Goal: Book appointment/travel/reservation

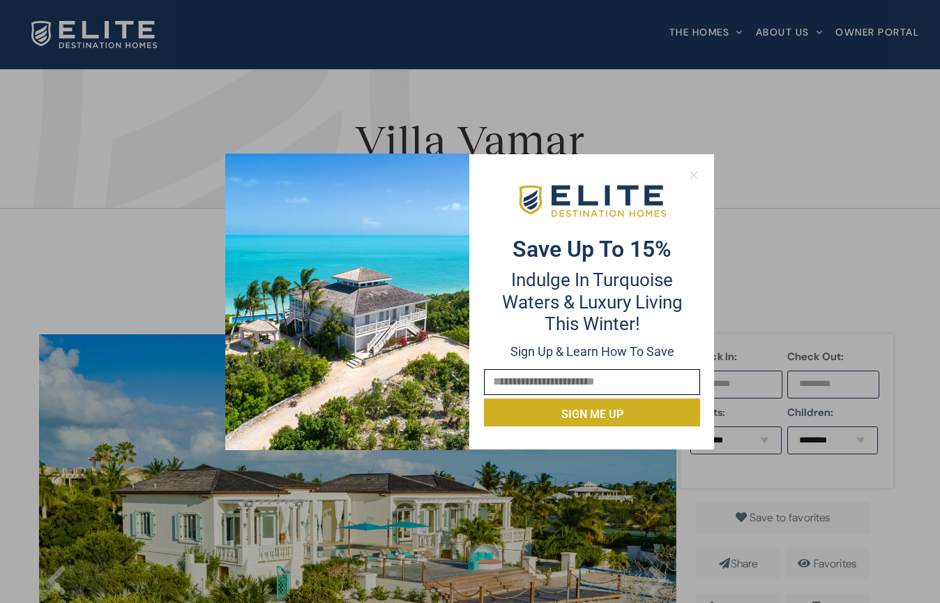
click at [691, 180] on icon at bounding box center [694, 175] width 13 height 13
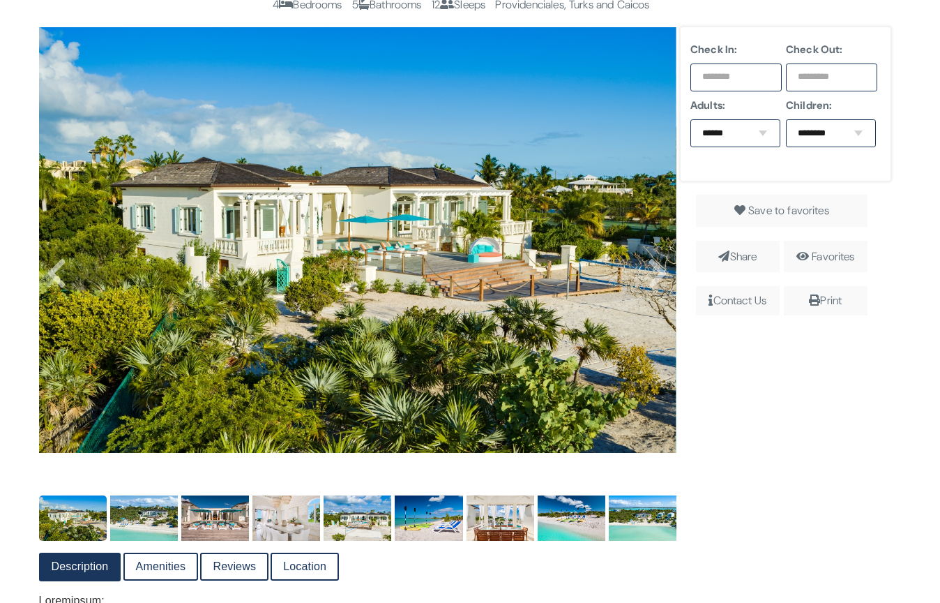
scroll to position [306, 0]
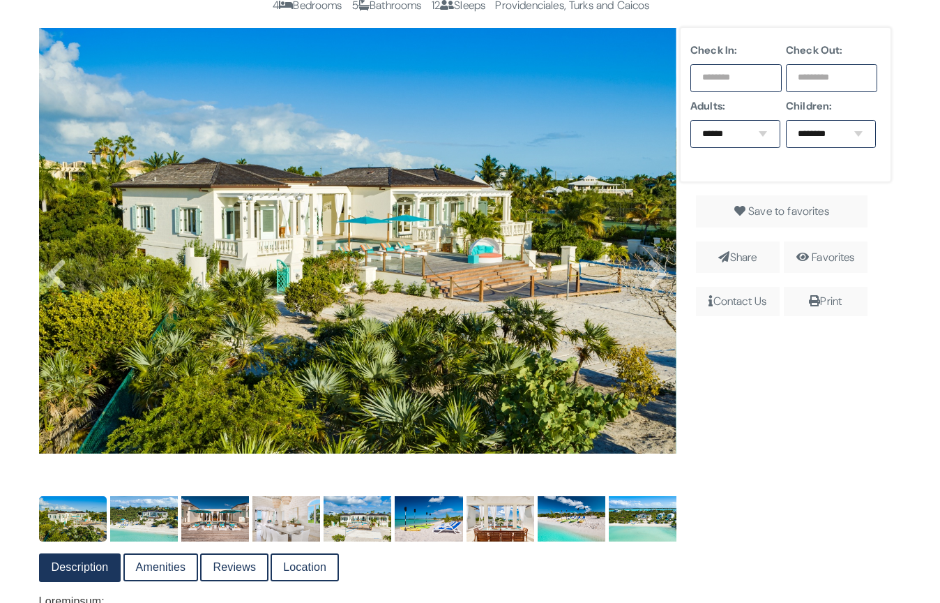
click at [760, 84] on input "text" at bounding box center [736, 78] width 91 height 28
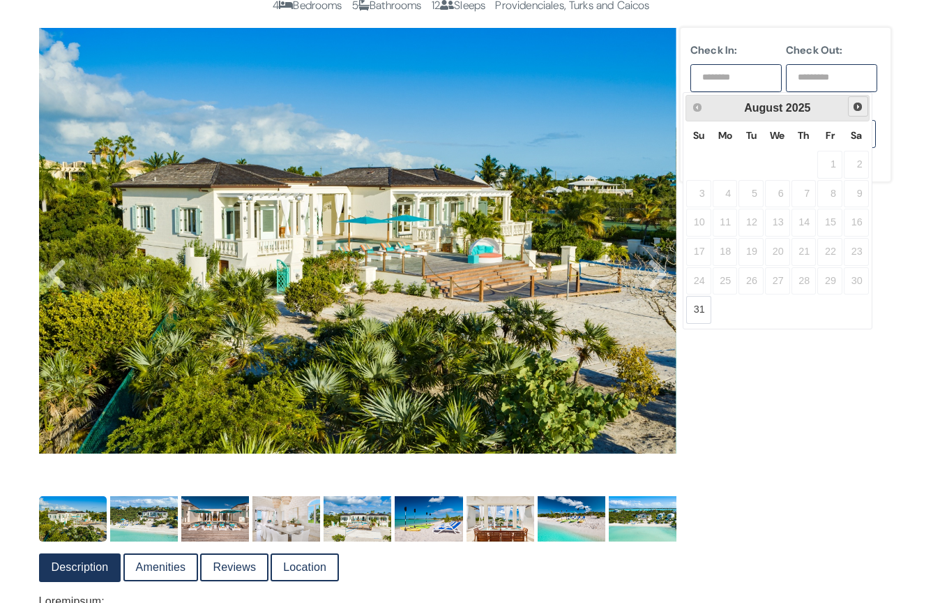
click at [855, 107] on span "Next" at bounding box center [858, 106] width 11 height 11
click at [855, 106] on span "Next" at bounding box center [858, 106] width 11 height 11
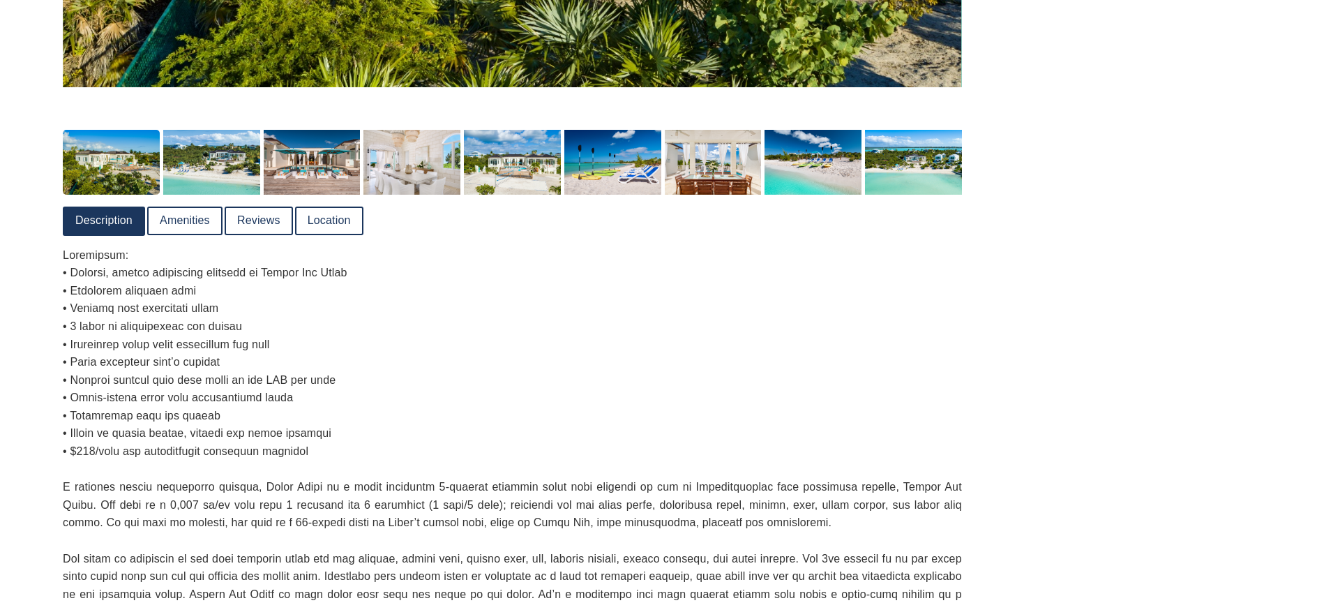
scroll to position [753, 0]
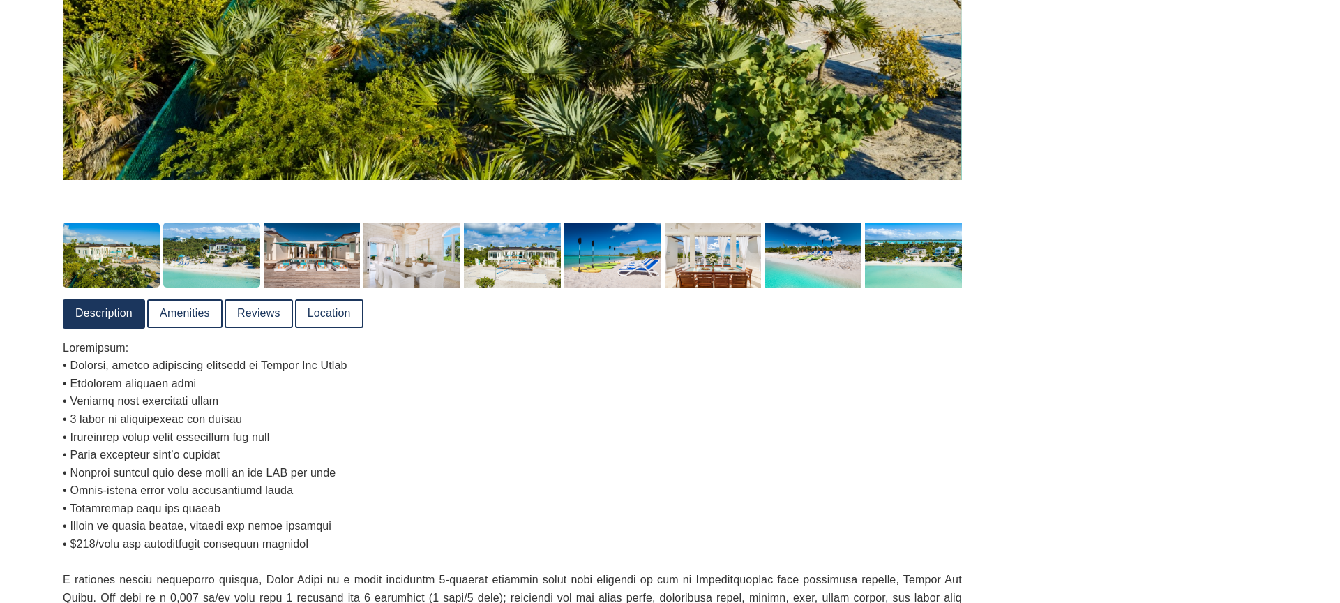
click at [207, 285] on img at bounding box center [211, 255] width 97 height 64
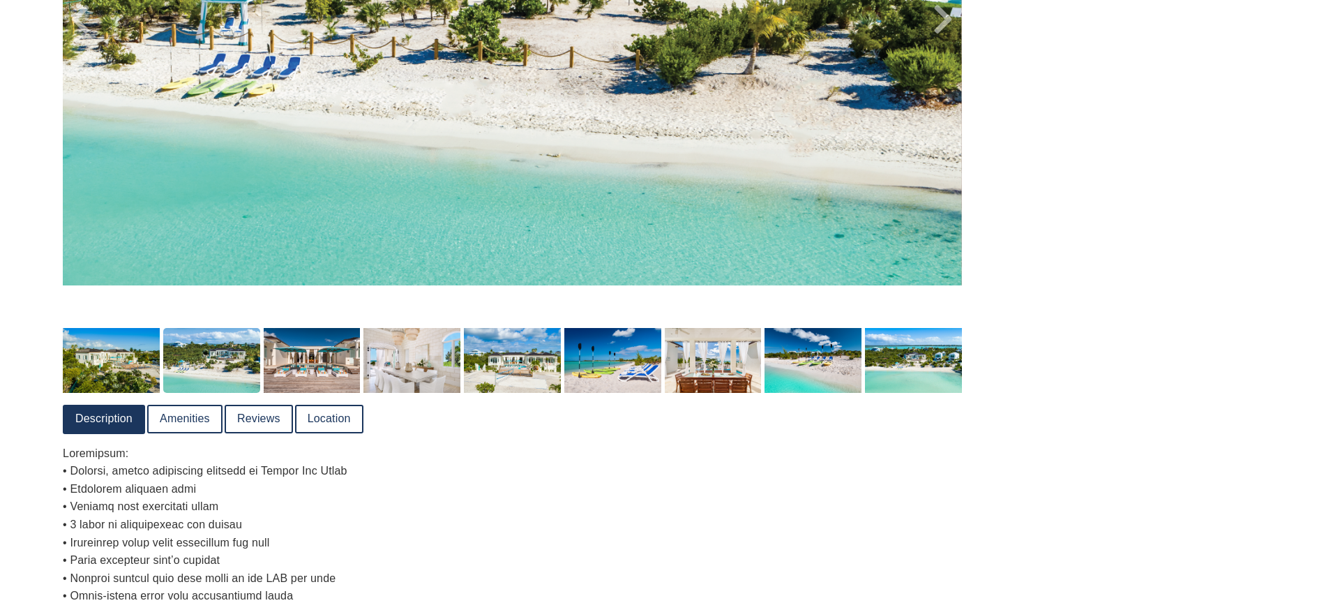
scroll to position [480, 0]
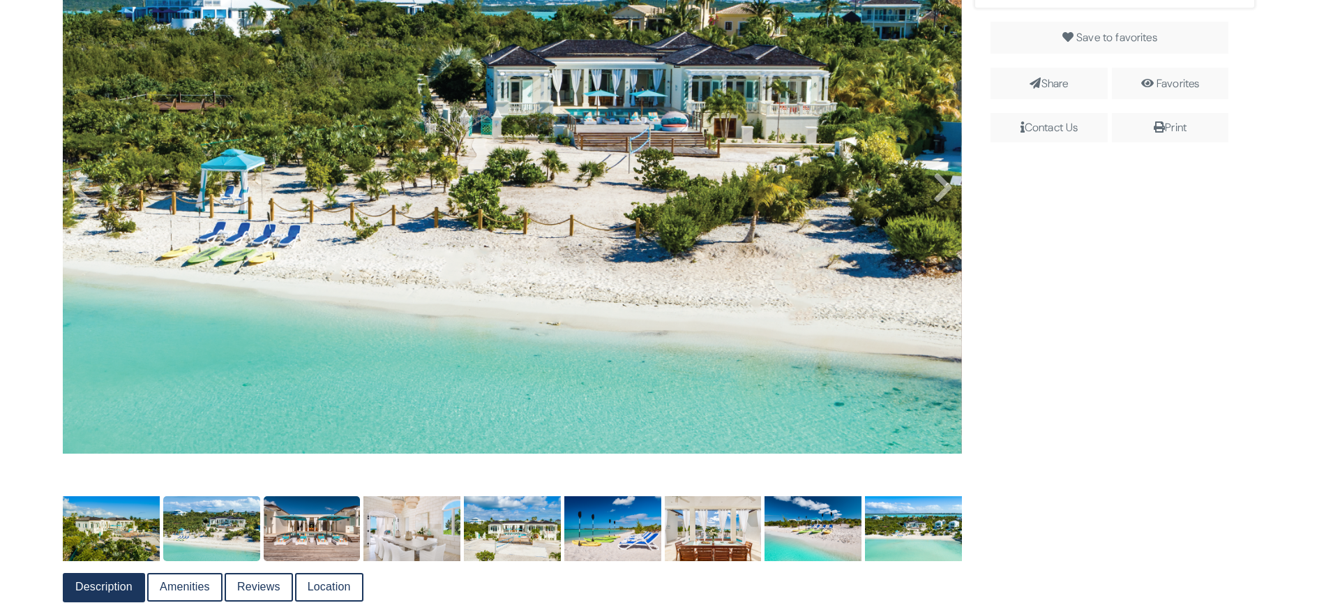
drag, startPoint x: 294, startPoint y: 510, endPoint x: 321, endPoint y: 496, distance: 30.6
click at [294, 509] on img at bounding box center [312, 528] width 97 height 64
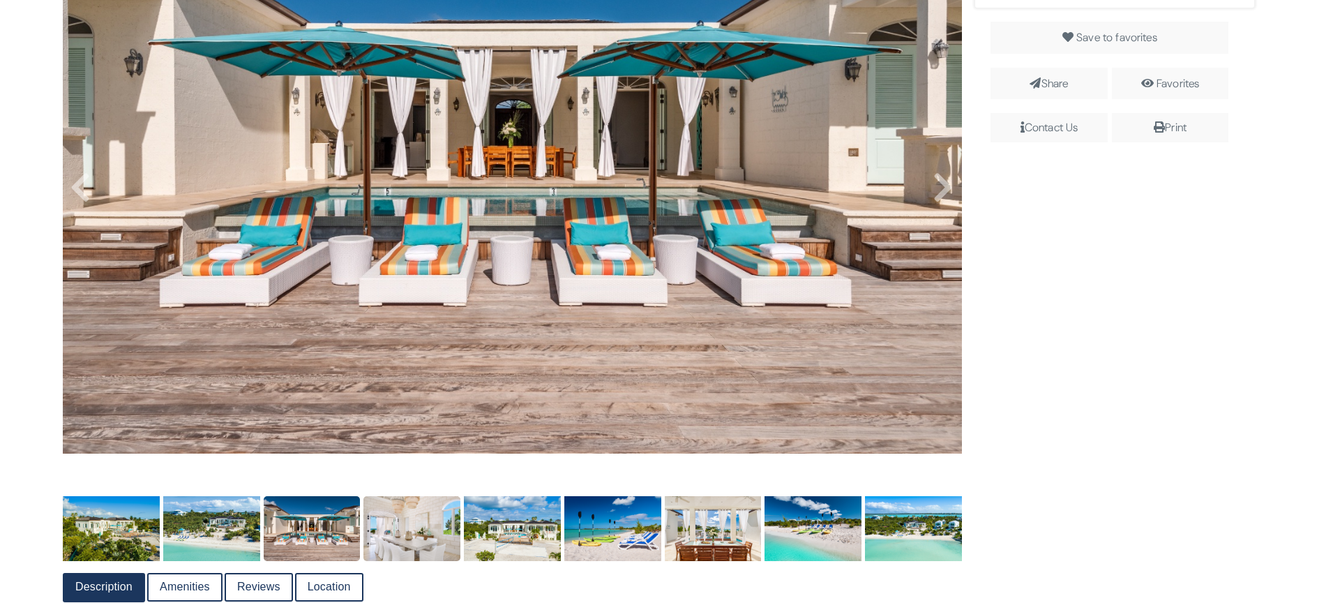
click at [423, 517] on img at bounding box center [411, 528] width 97 height 64
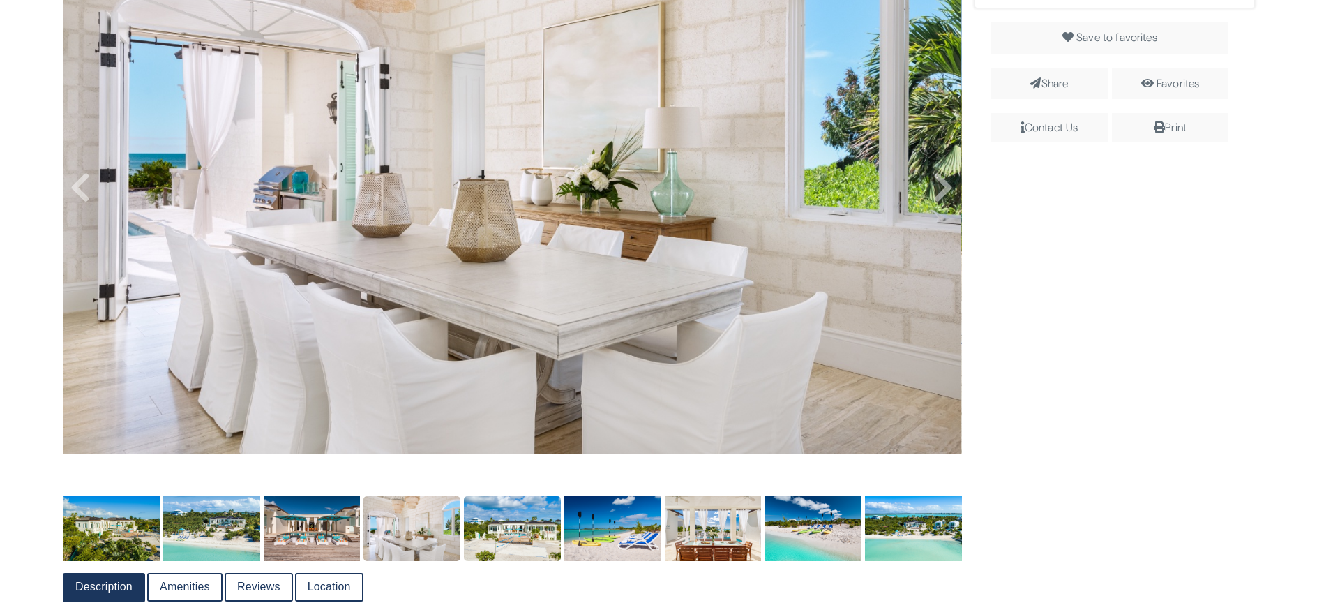
click at [497, 518] on img at bounding box center [512, 528] width 97 height 64
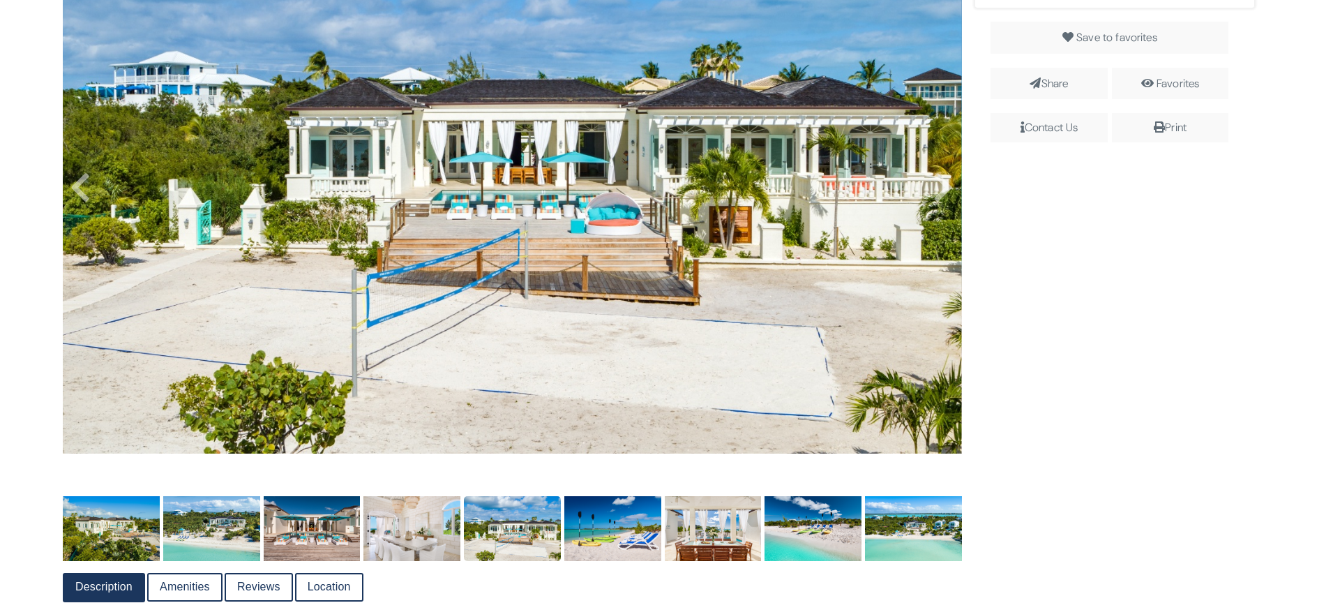
click at [550, 513] on img at bounding box center [512, 528] width 97 height 64
click at [596, 513] on img at bounding box center [612, 528] width 97 height 64
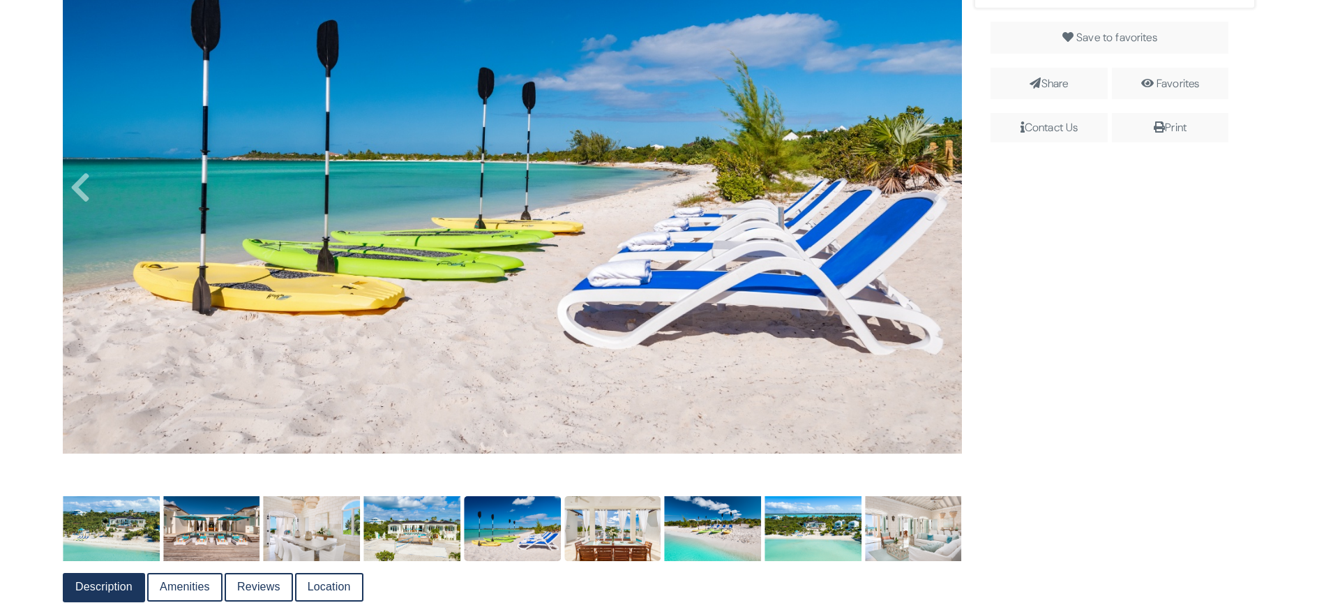
click at [637, 515] on img at bounding box center [612, 528] width 97 height 64
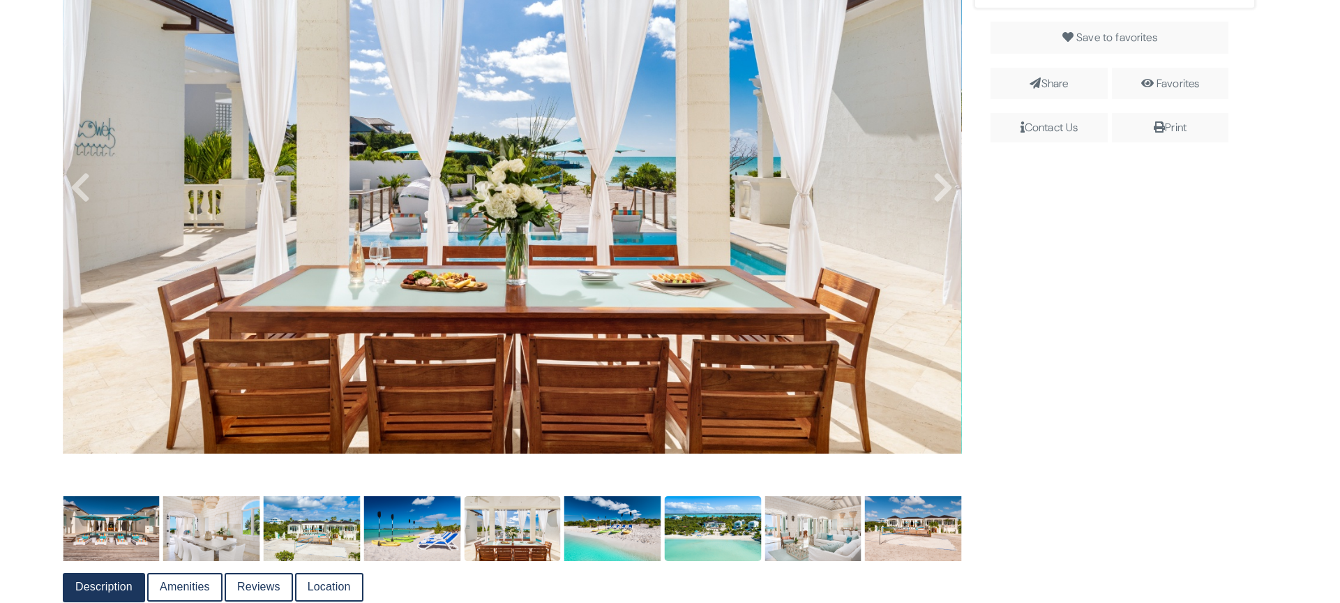
click at [716, 526] on img at bounding box center [712, 528] width 97 height 64
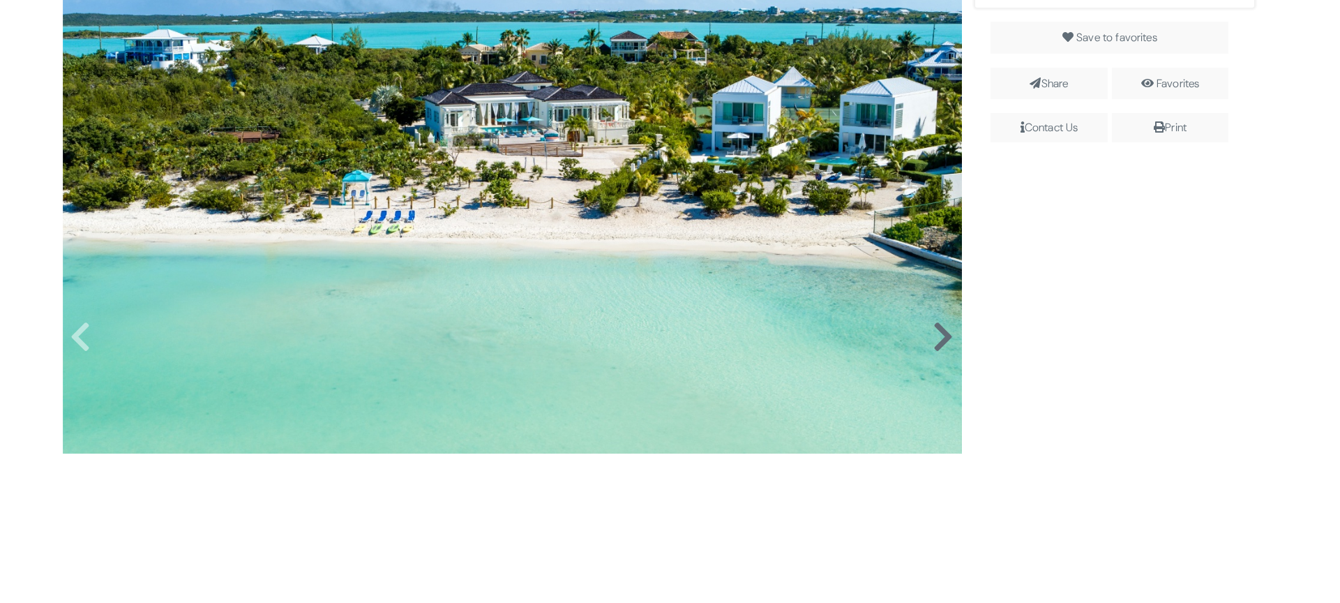
click at [933, 332] on icon at bounding box center [943, 336] width 21 height 33
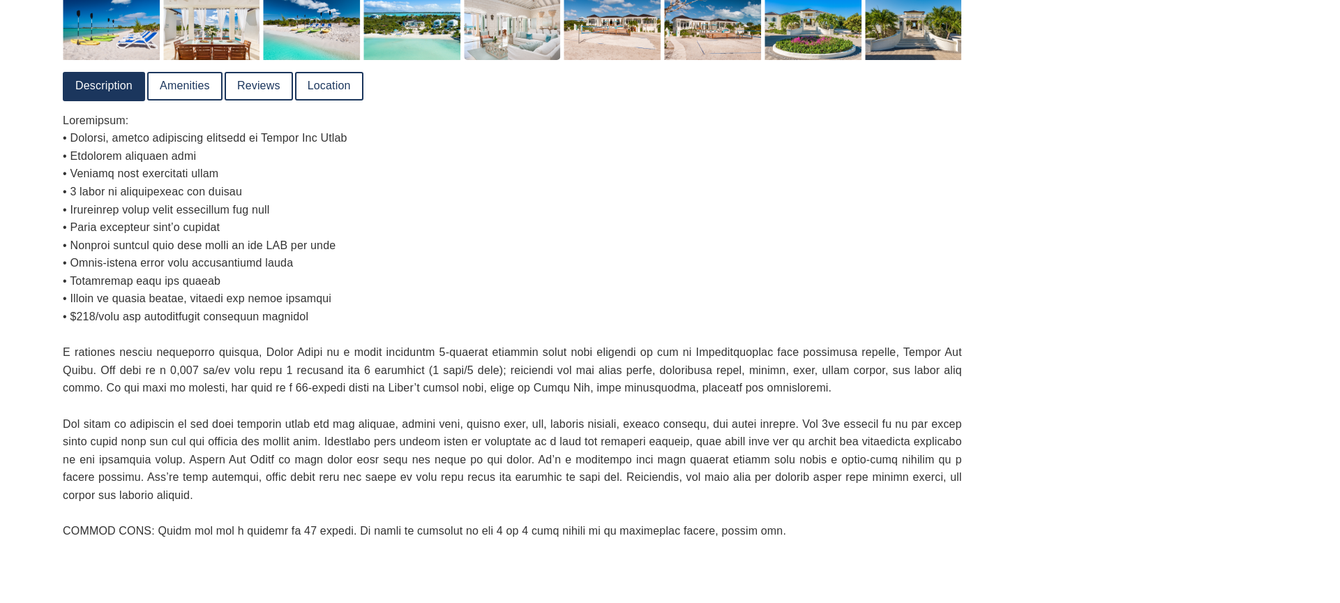
scroll to position [1269, 0]
